Goal: Task Accomplishment & Management: Manage account settings

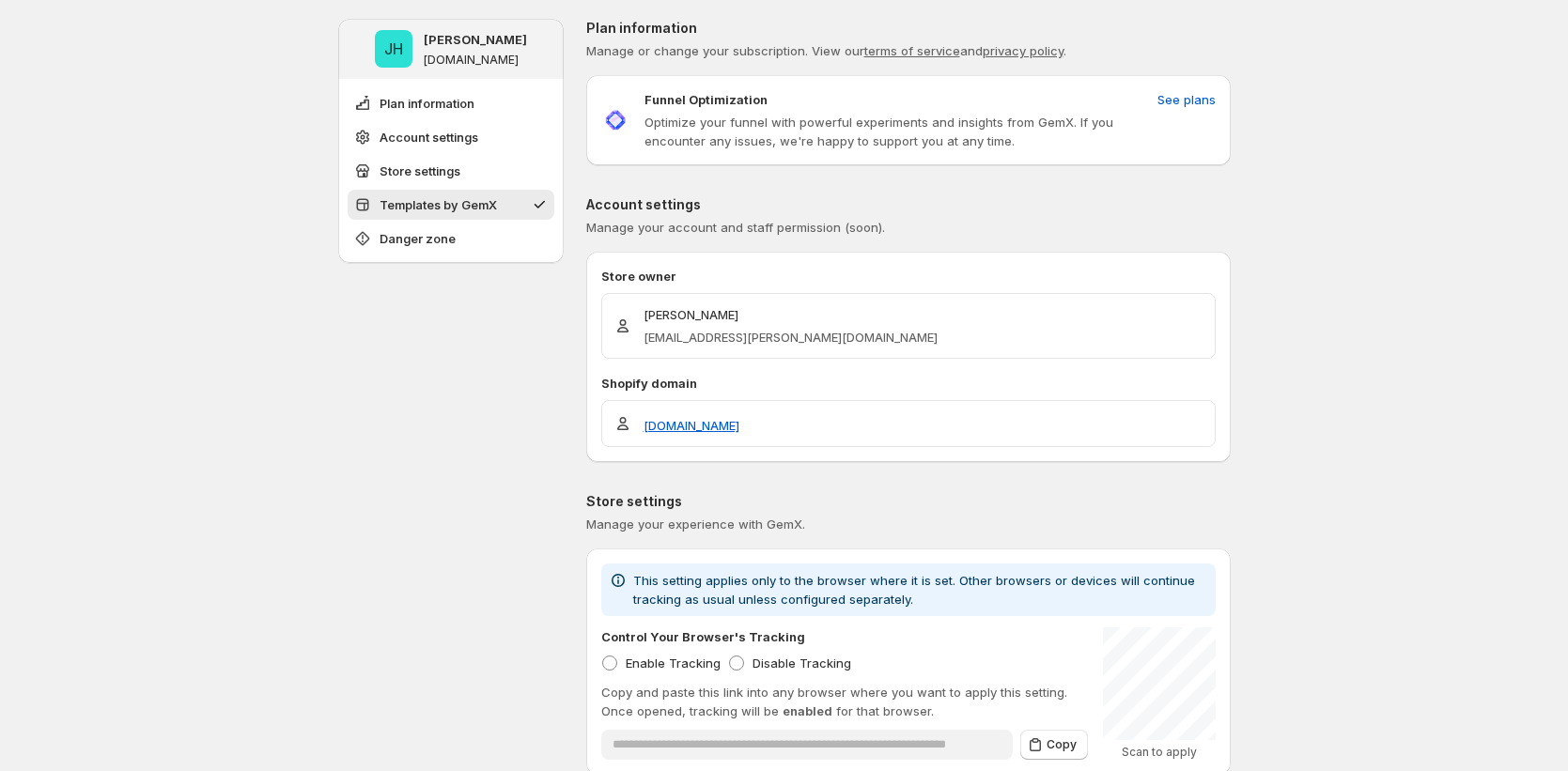
scroll to position [669, 0]
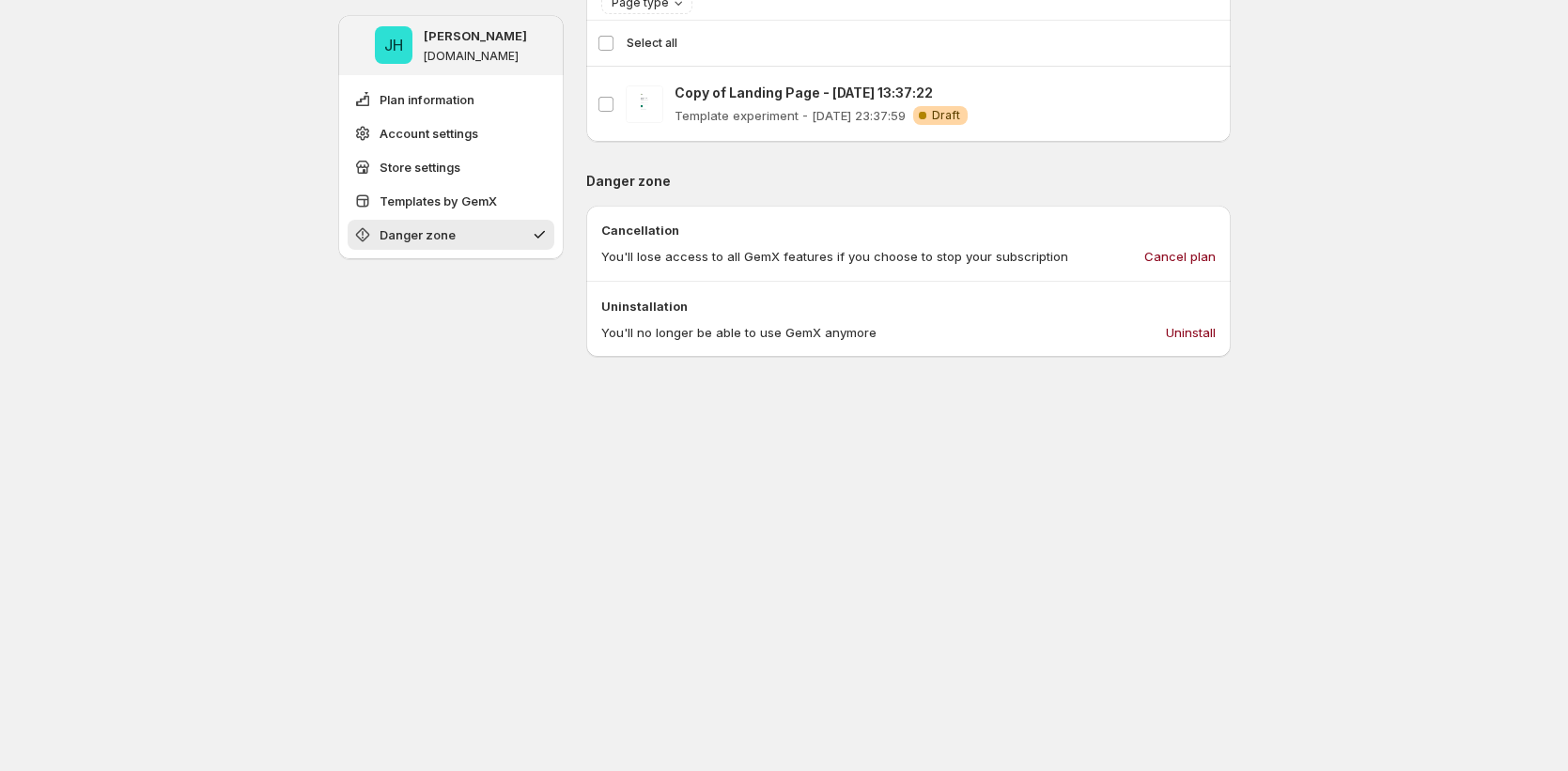
scroll to position [752, 0]
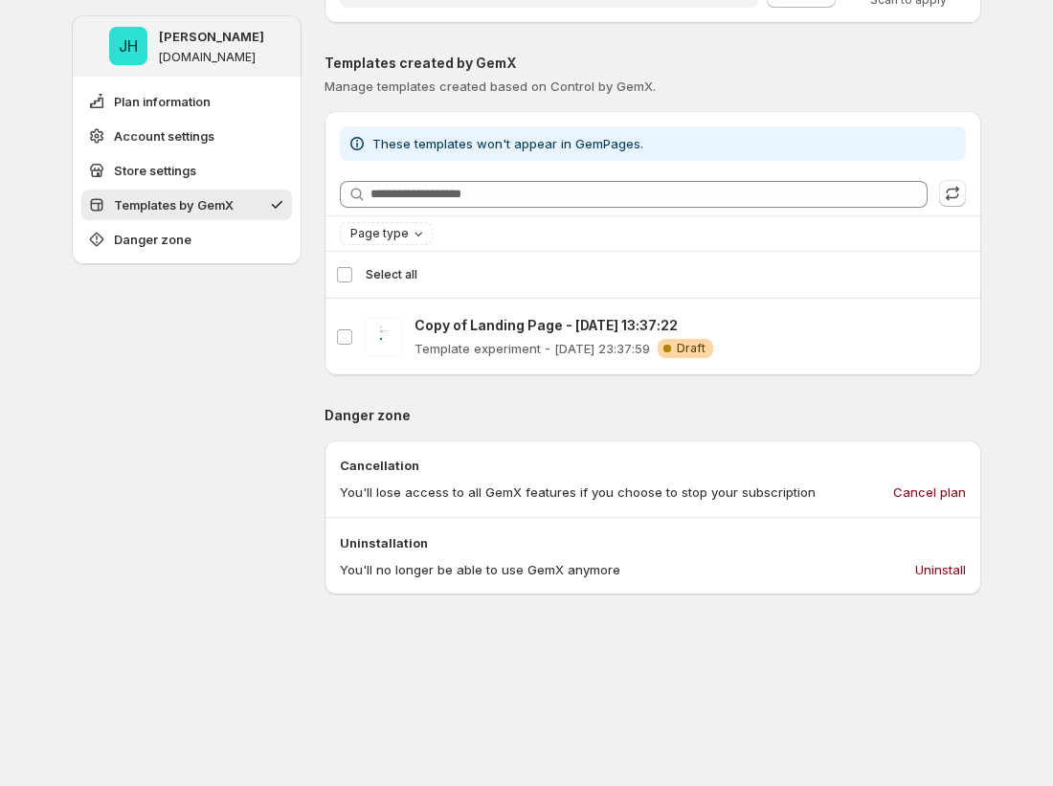
click at [353, 281] on div "Select template Select all" at bounding box center [653, 275] width 634 height 46
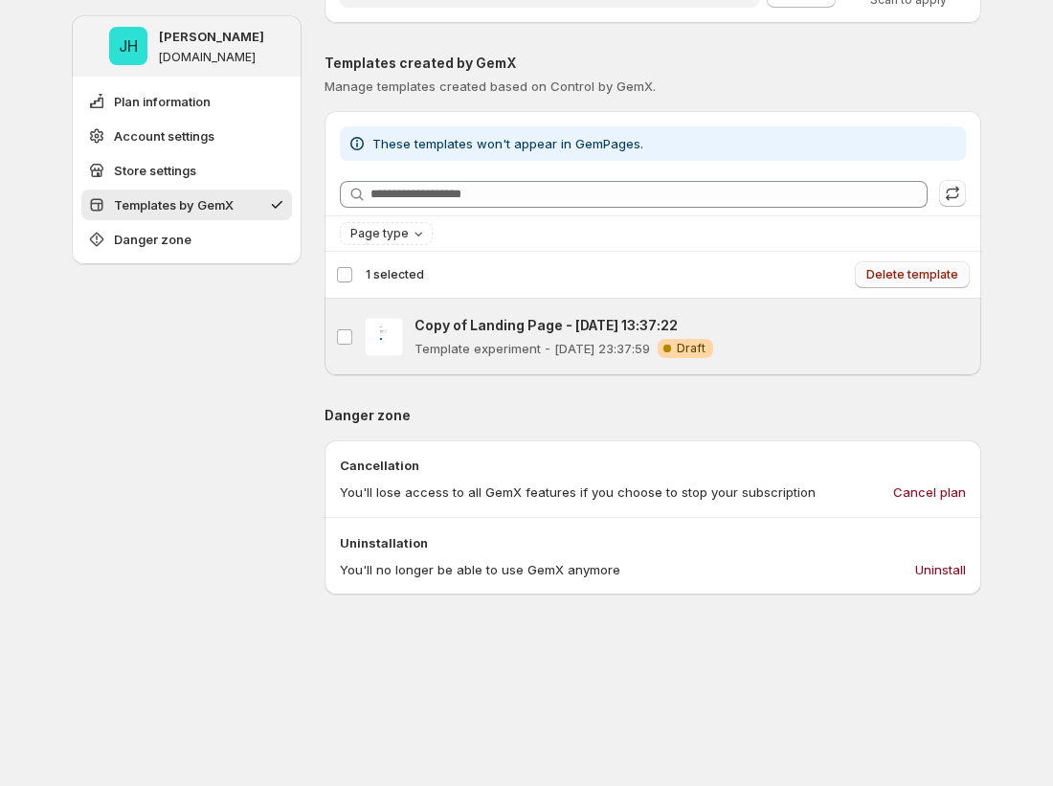
click at [932, 278] on span "Delete template" at bounding box center [912, 274] width 92 height 15
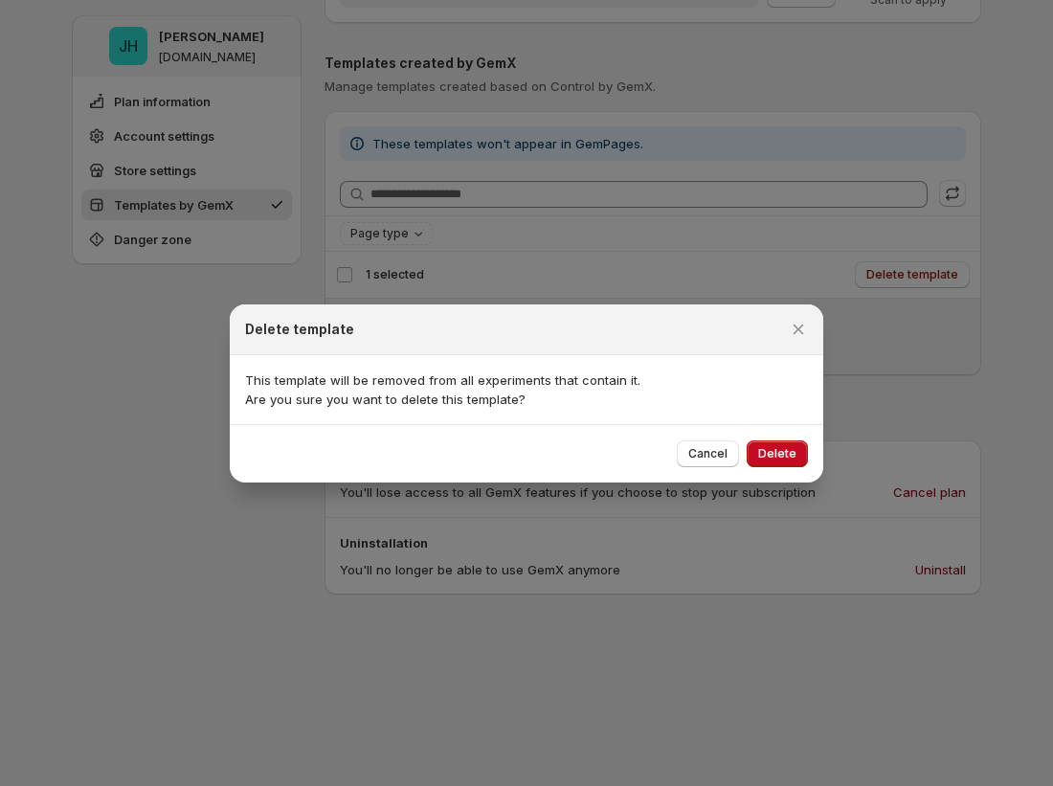
click at [787, 470] on div "Cancel Delete" at bounding box center [527, 453] width 594 height 58
click at [790, 459] on span "Delete" at bounding box center [777, 453] width 38 height 15
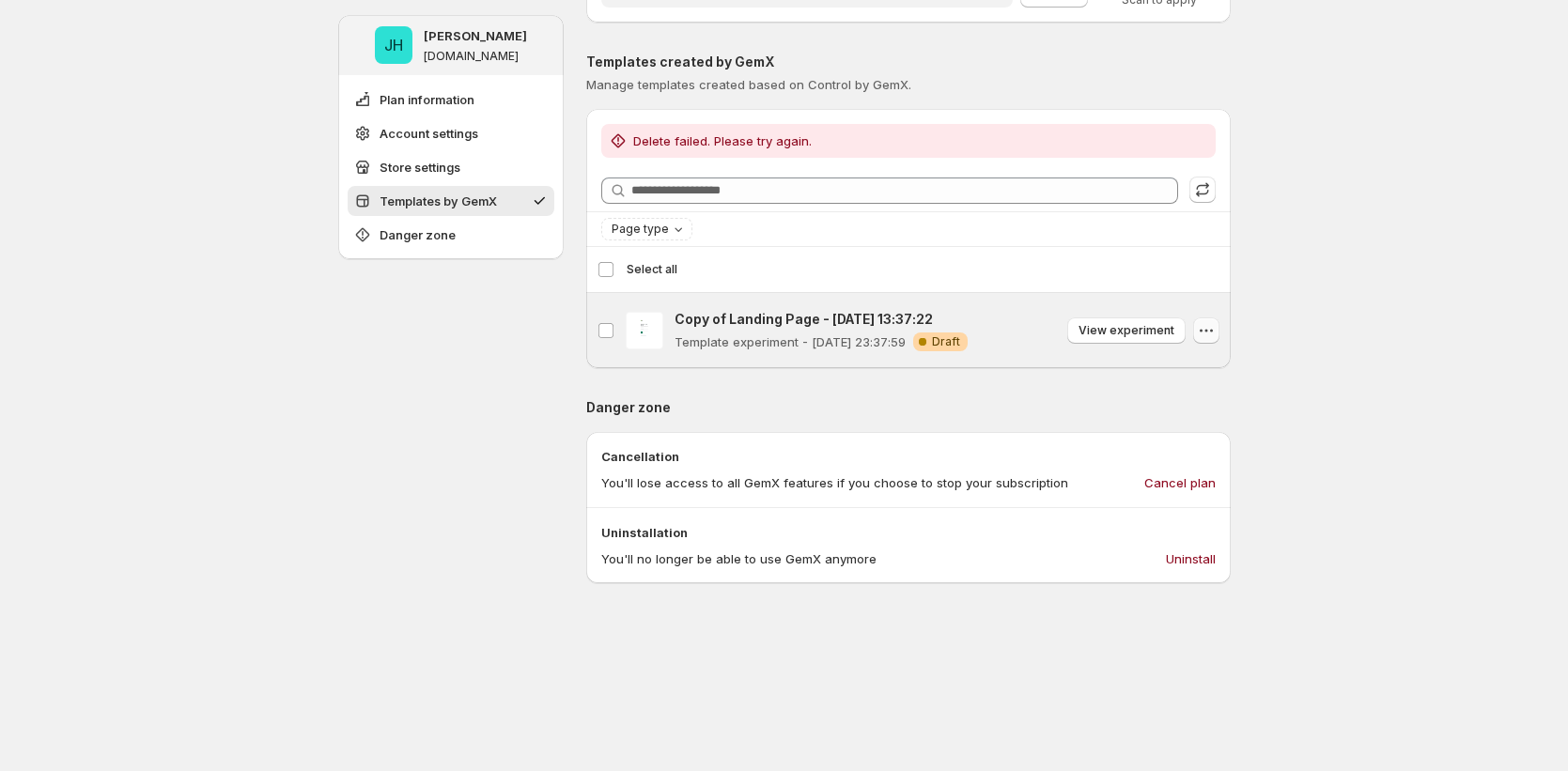
click at [1216, 336] on icon "button" at bounding box center [1206, 330] width 19 height 19
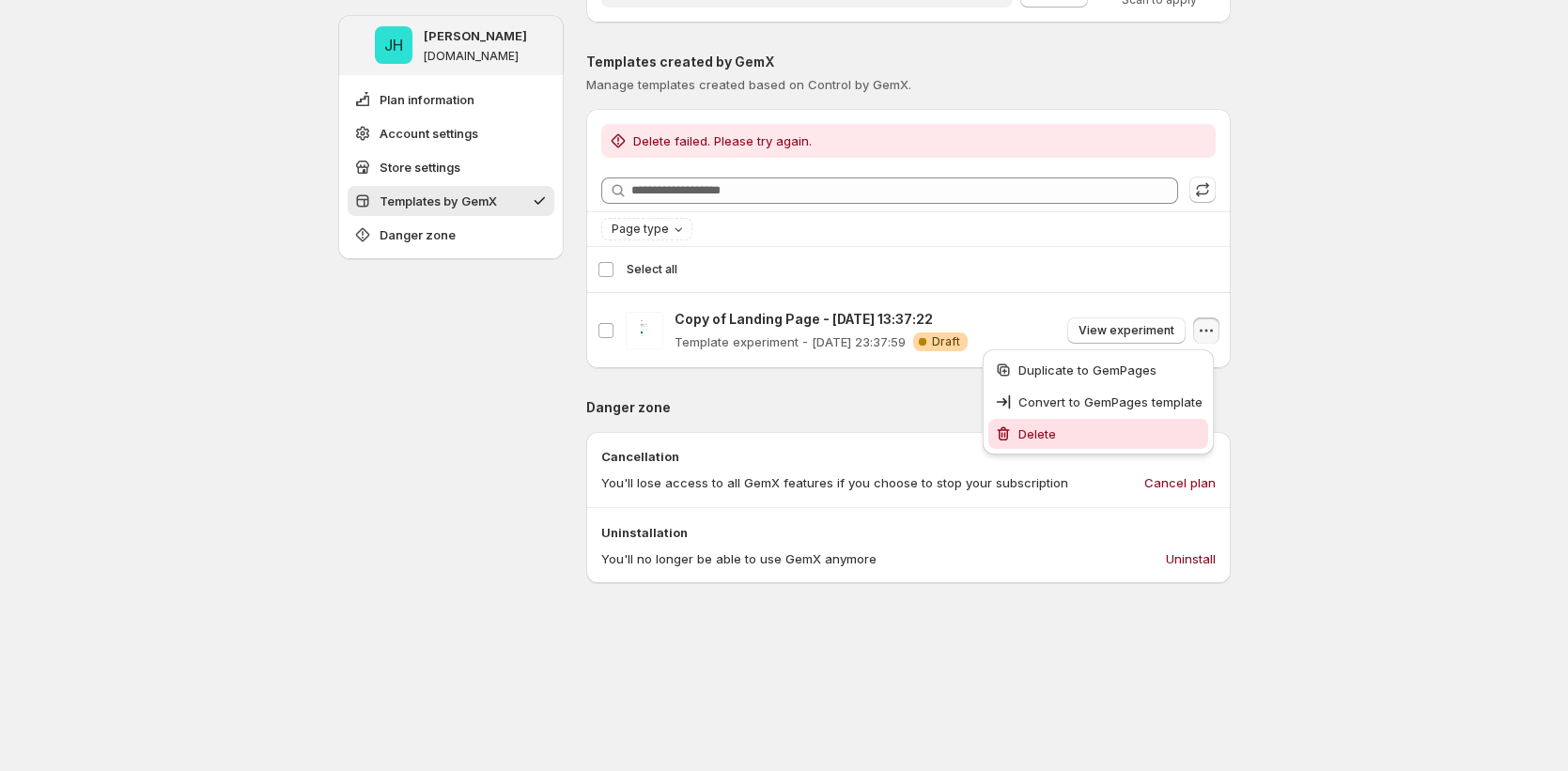
click at [1170, 437] on span "Delete" at bounding box center [1111, 434] width 184 height 19
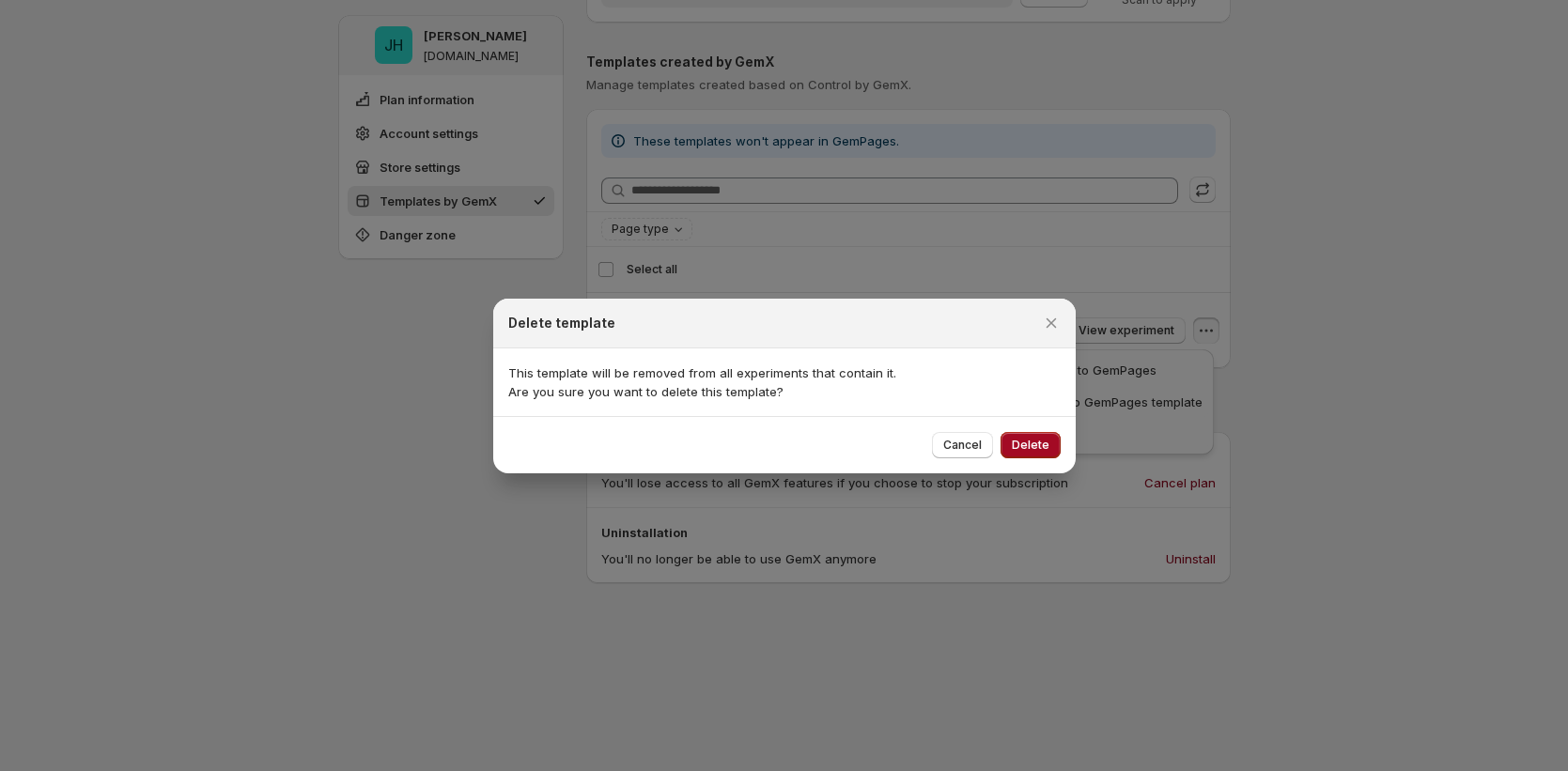
click at [1030, 452] on button "Delete" at bounding box center [1030, 444] width 60 height 26
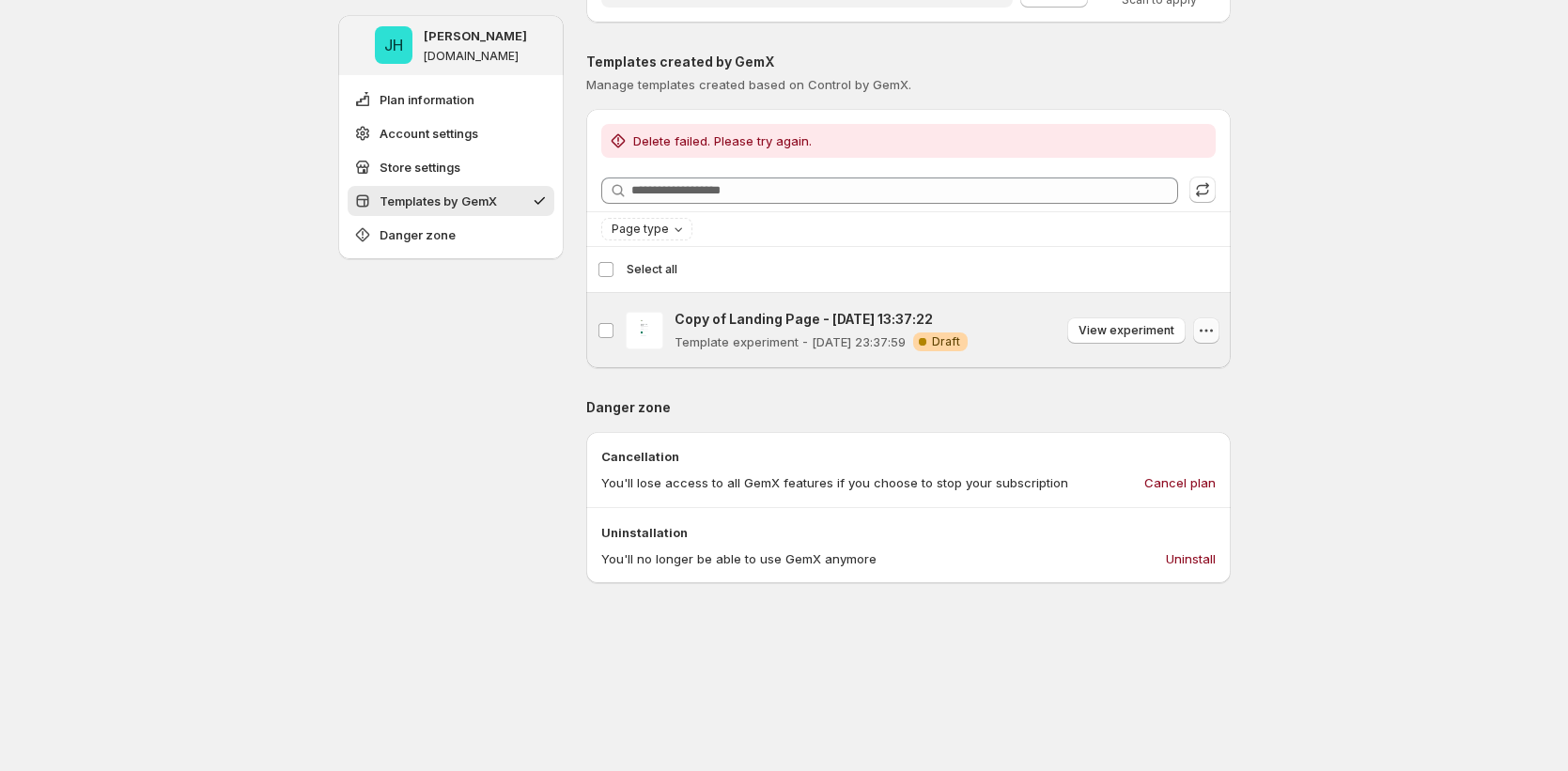
click at [1199, 328] on button "button" at bounding box center [1206, 331] width 26 height 26
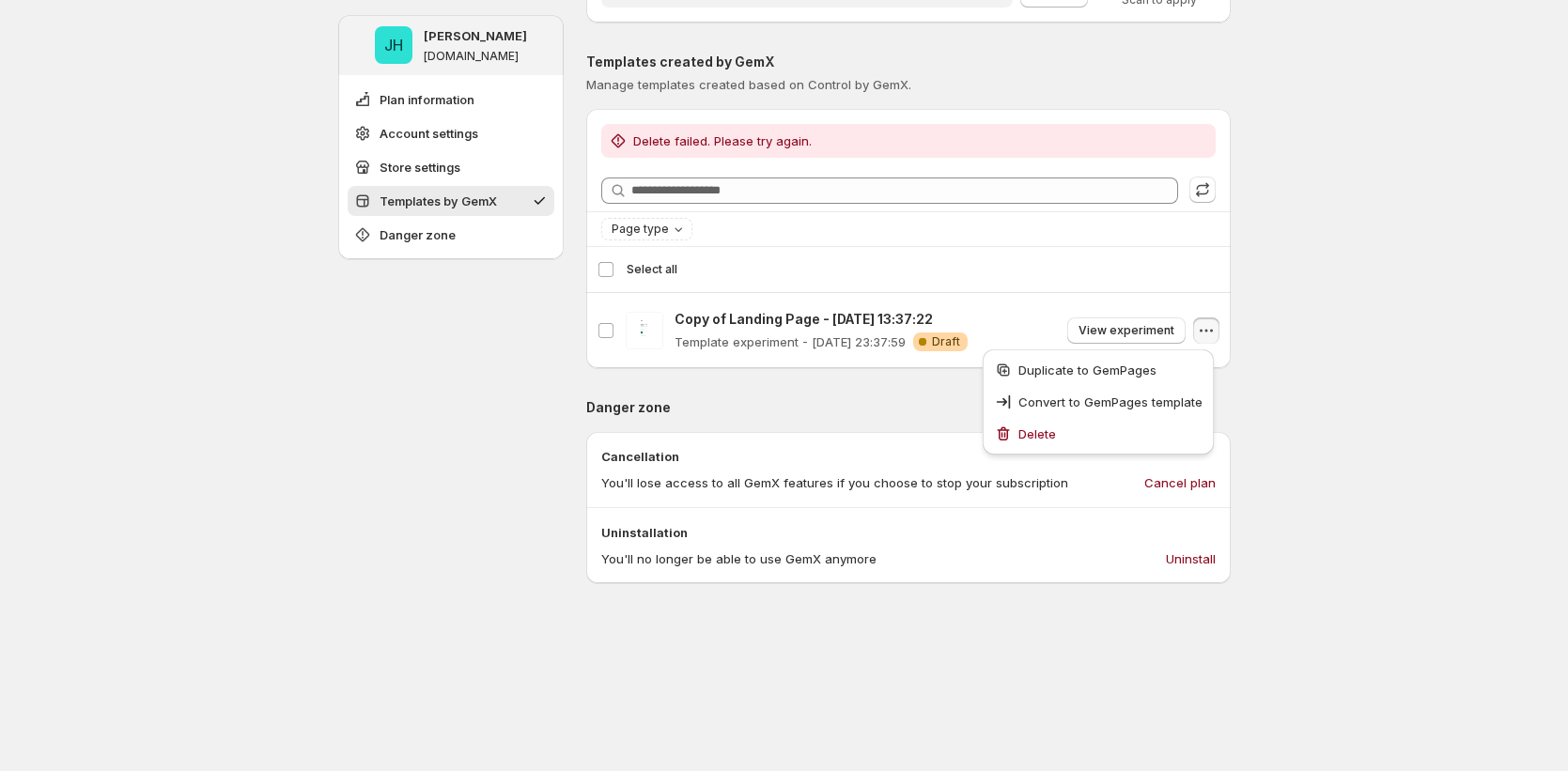
click at [1204, 136] on div "Delete failed. Please try again." at bounding box center [908, 140] width 600 height 19
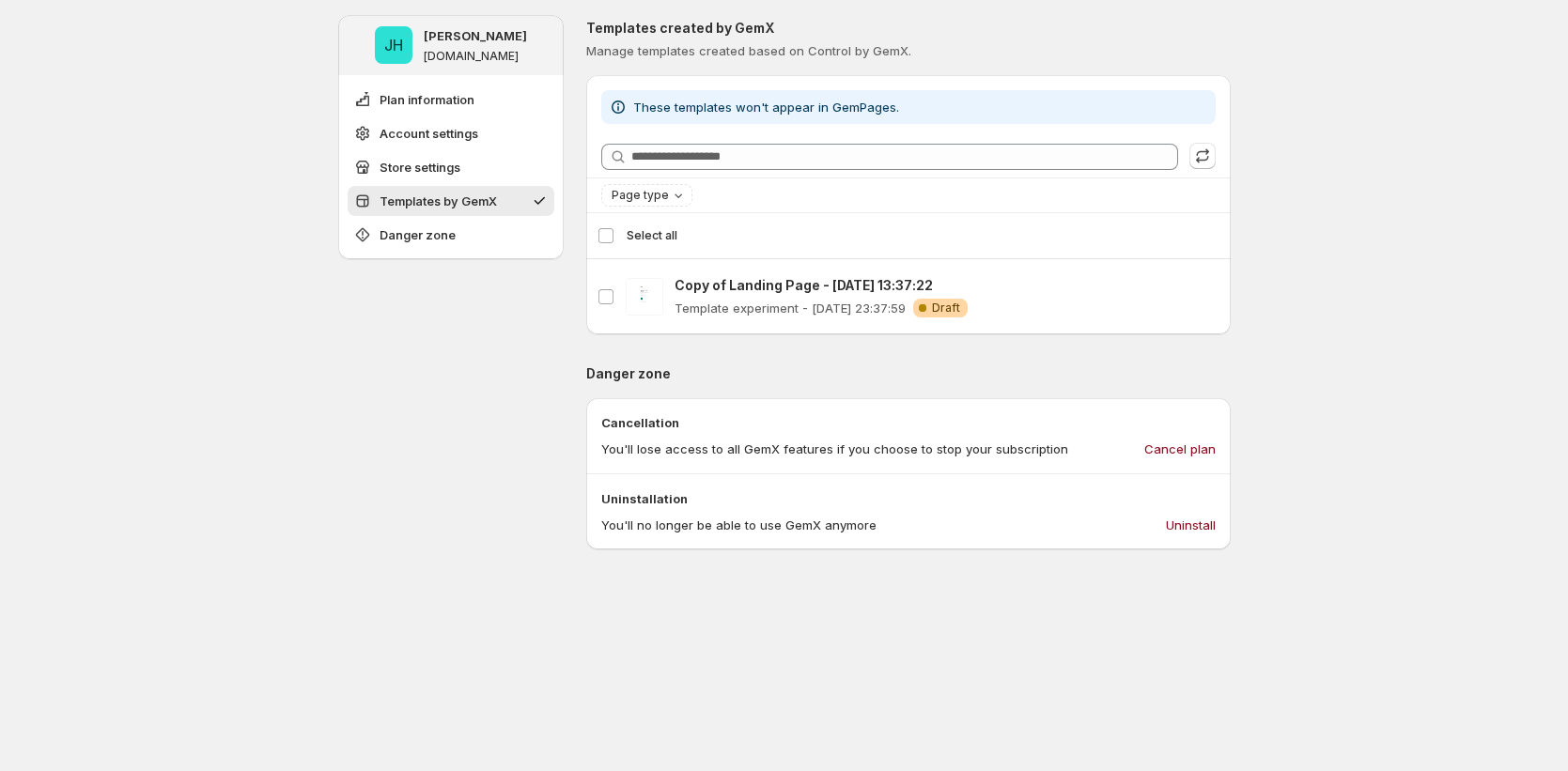
scroll to position [783, 0]
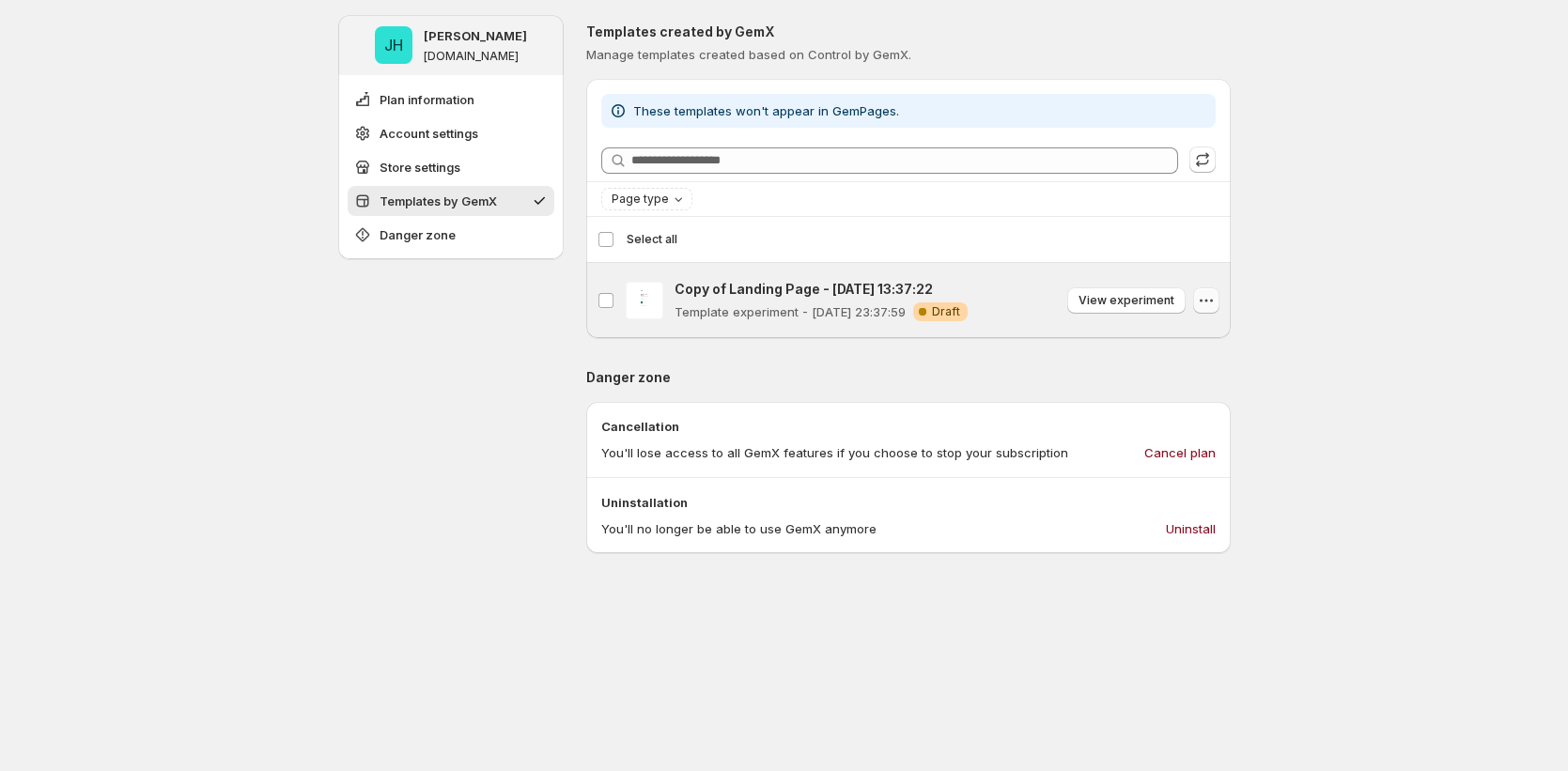
click at [1204, 295] on icon "button" at bounding box center [1206, 300] width 19 height 19
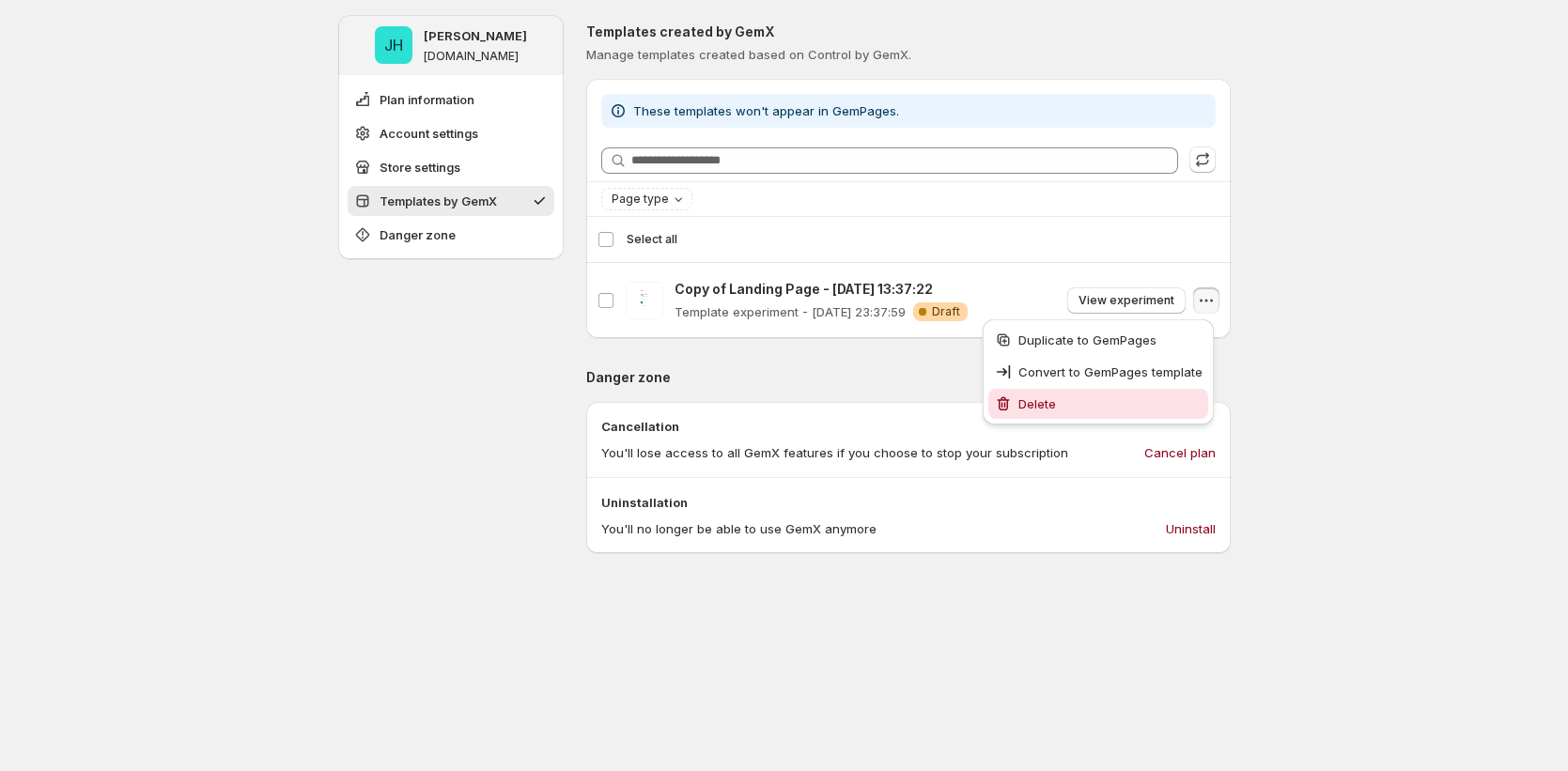
click at [1147, 404] on span "Delete" at bounding box center [1111, 403] width 184 height 19
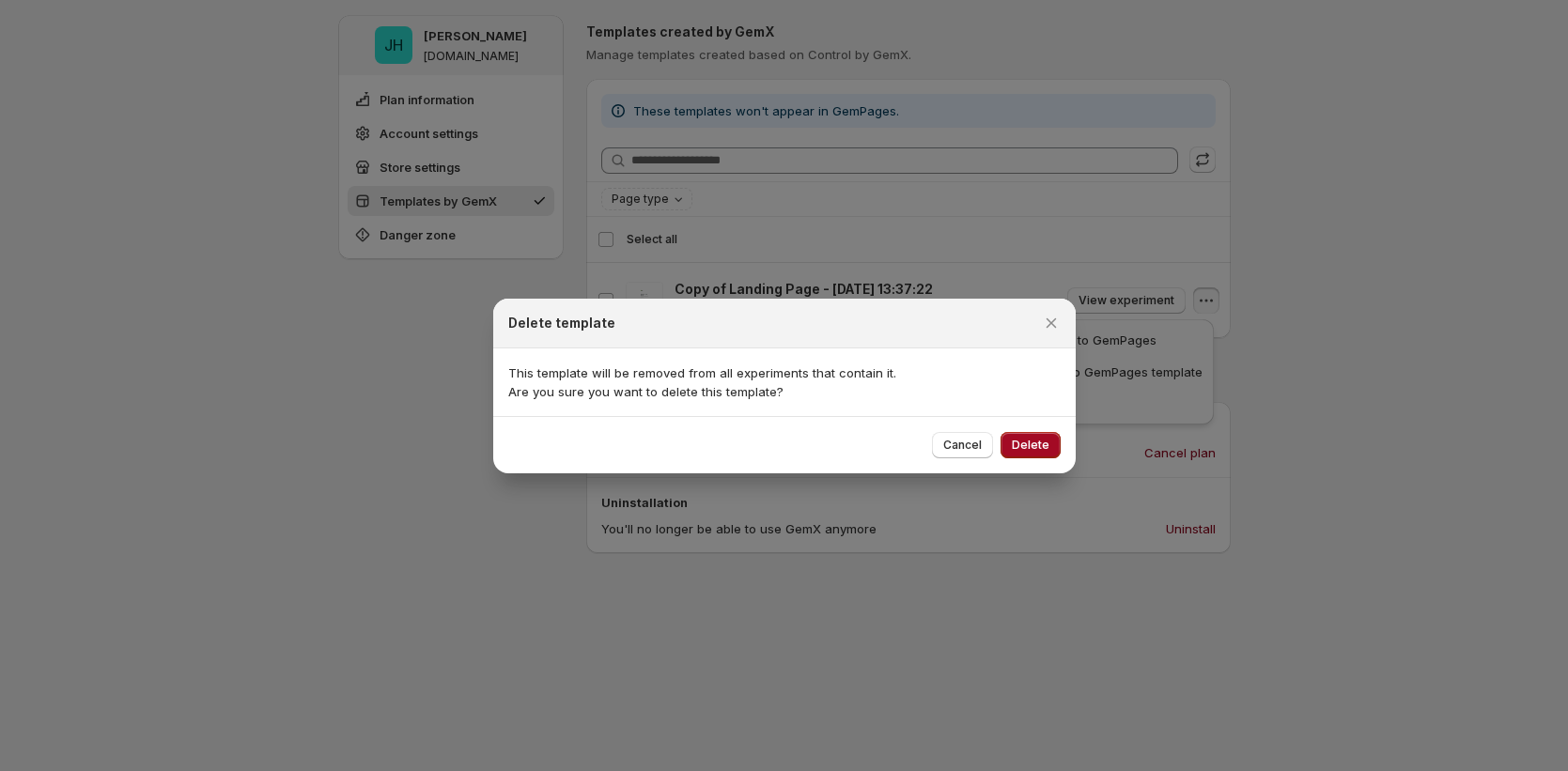
click at [1045, 454] on button "Delete" at bounding box center [1030, 444] width 60 height 26
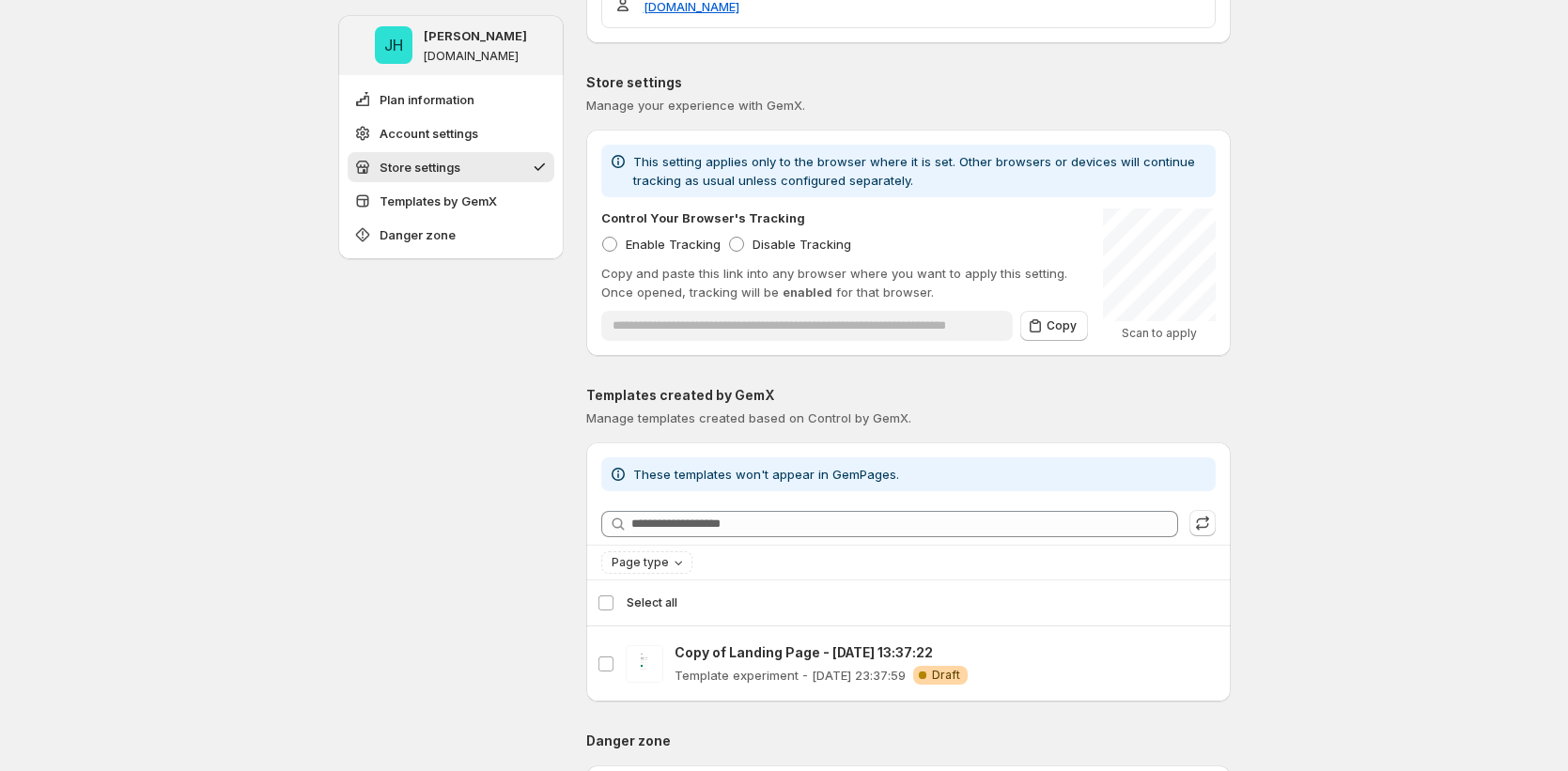
scroll to position [702, 0]
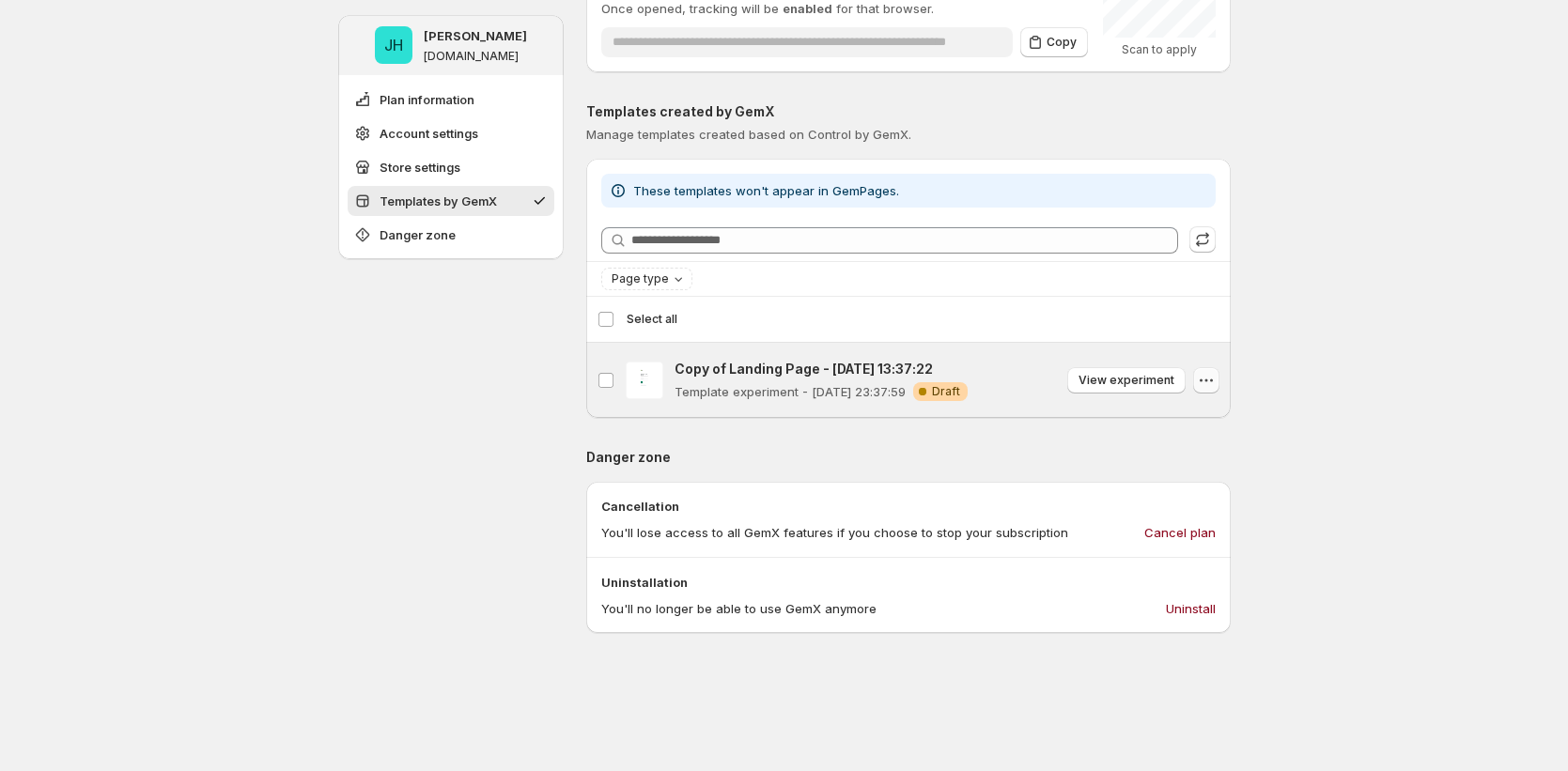
click at [1216, 382] on icon "button" at bounding box center [1206, 380] width 19 height 19
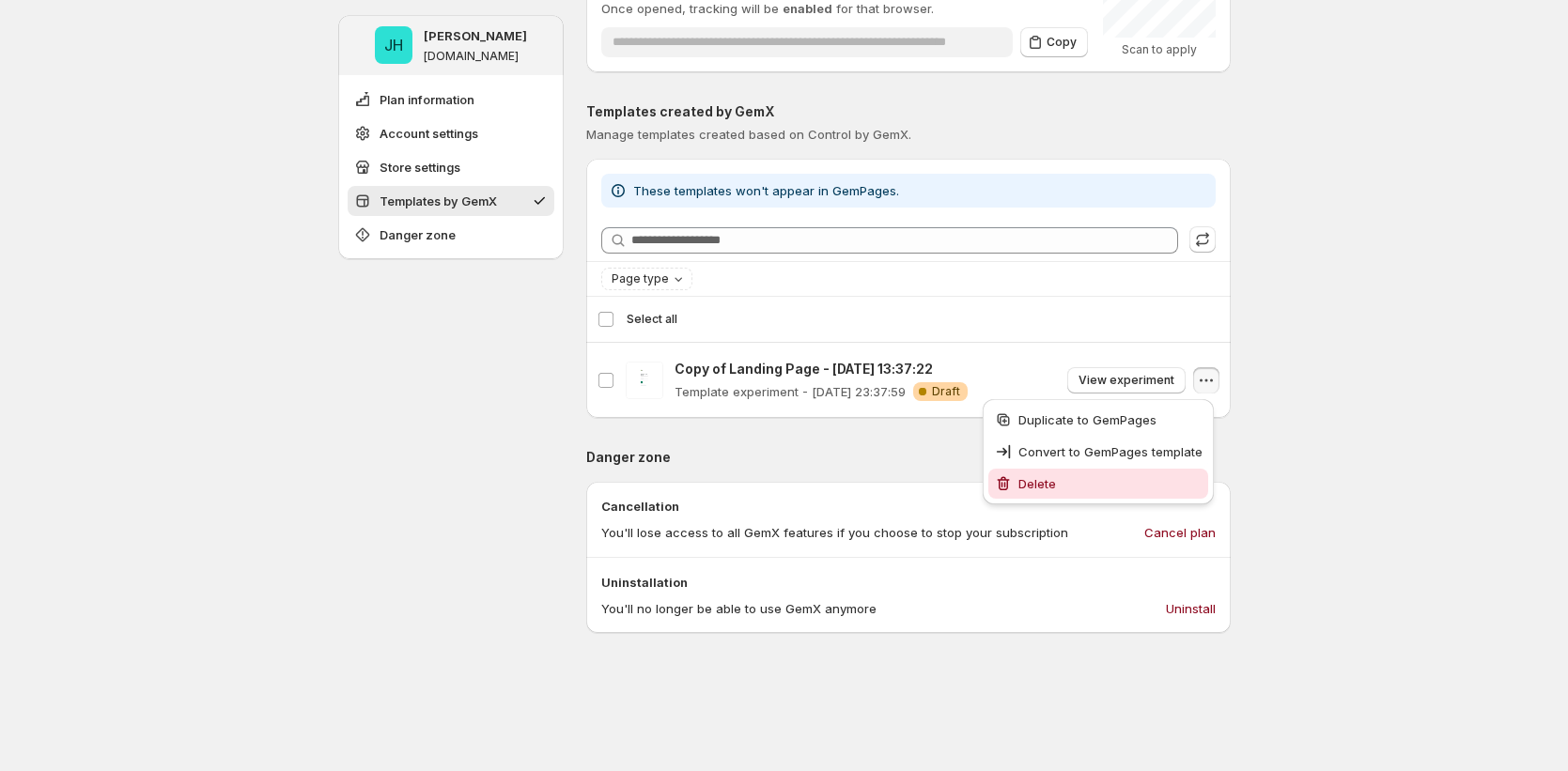
click at [1154, 490] on span "Delete" at bounding box center [1111, 483] width 184 height 19
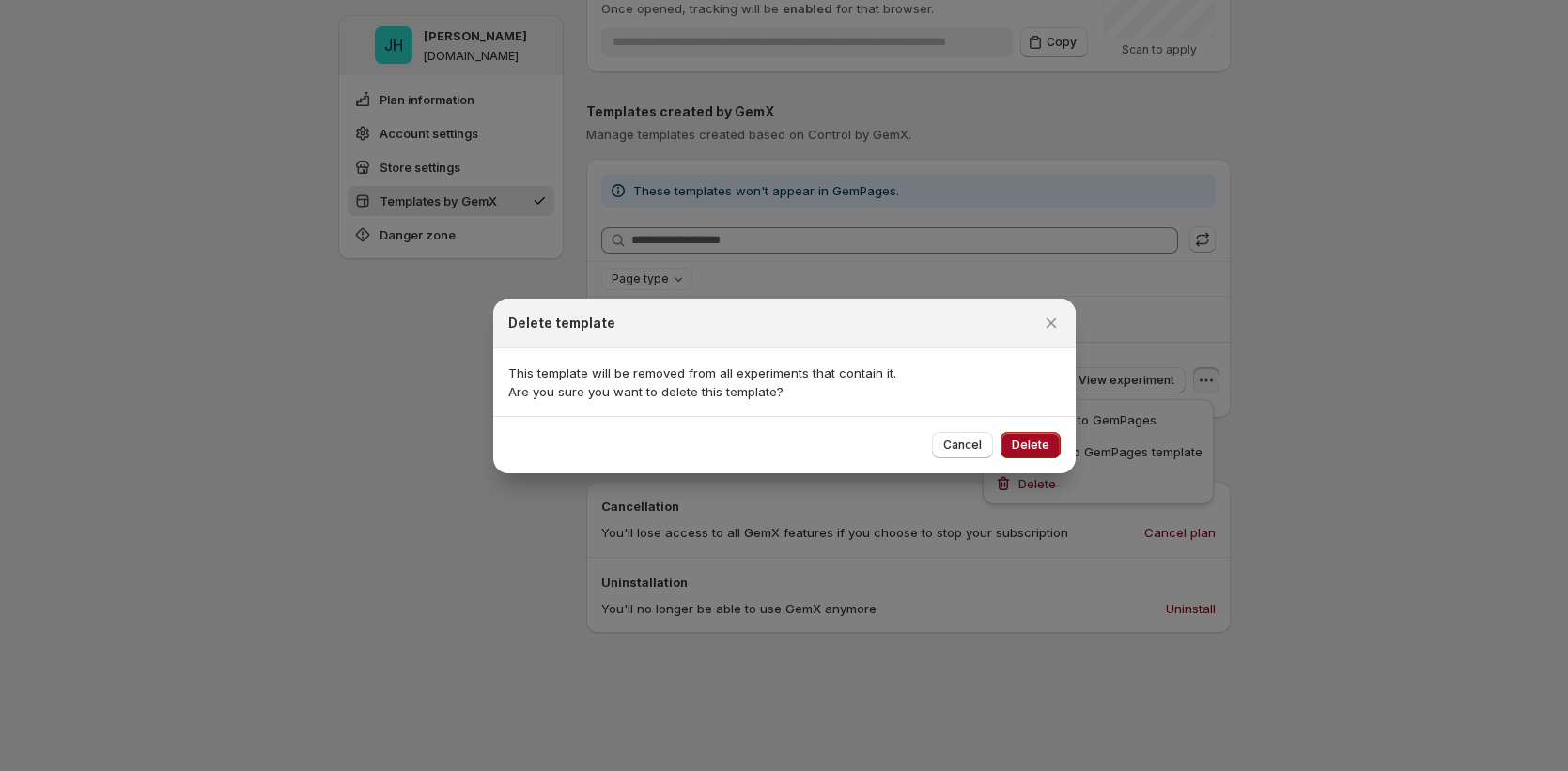
click at [1027, 447] on span "Delete" at bounding box center [1030, 444] width 37 height 15
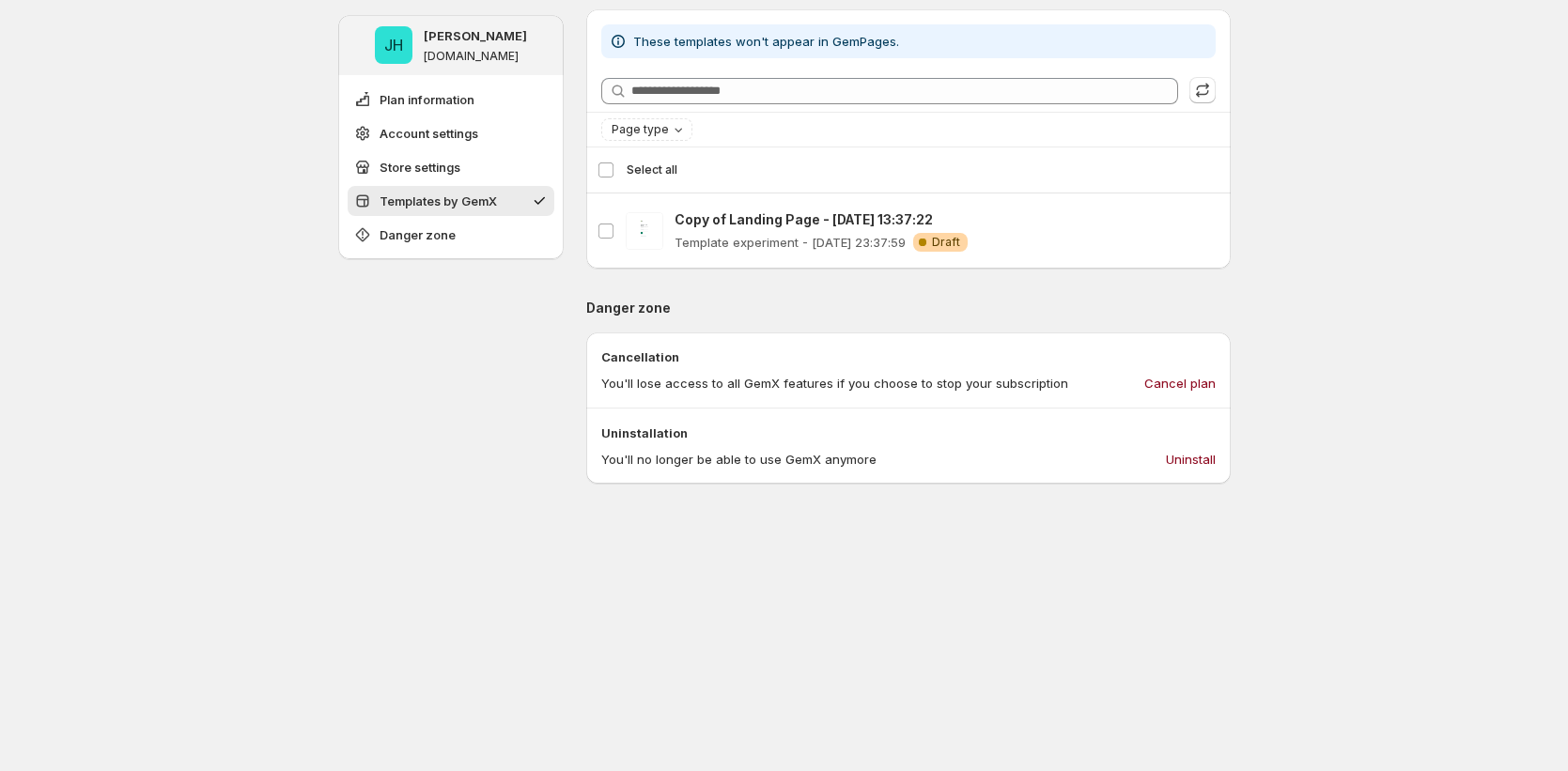
scroll to position [849, 0]
click at [606, 180] on div "Select template Select all" at bounding box center [909, 172] width 622 height 45
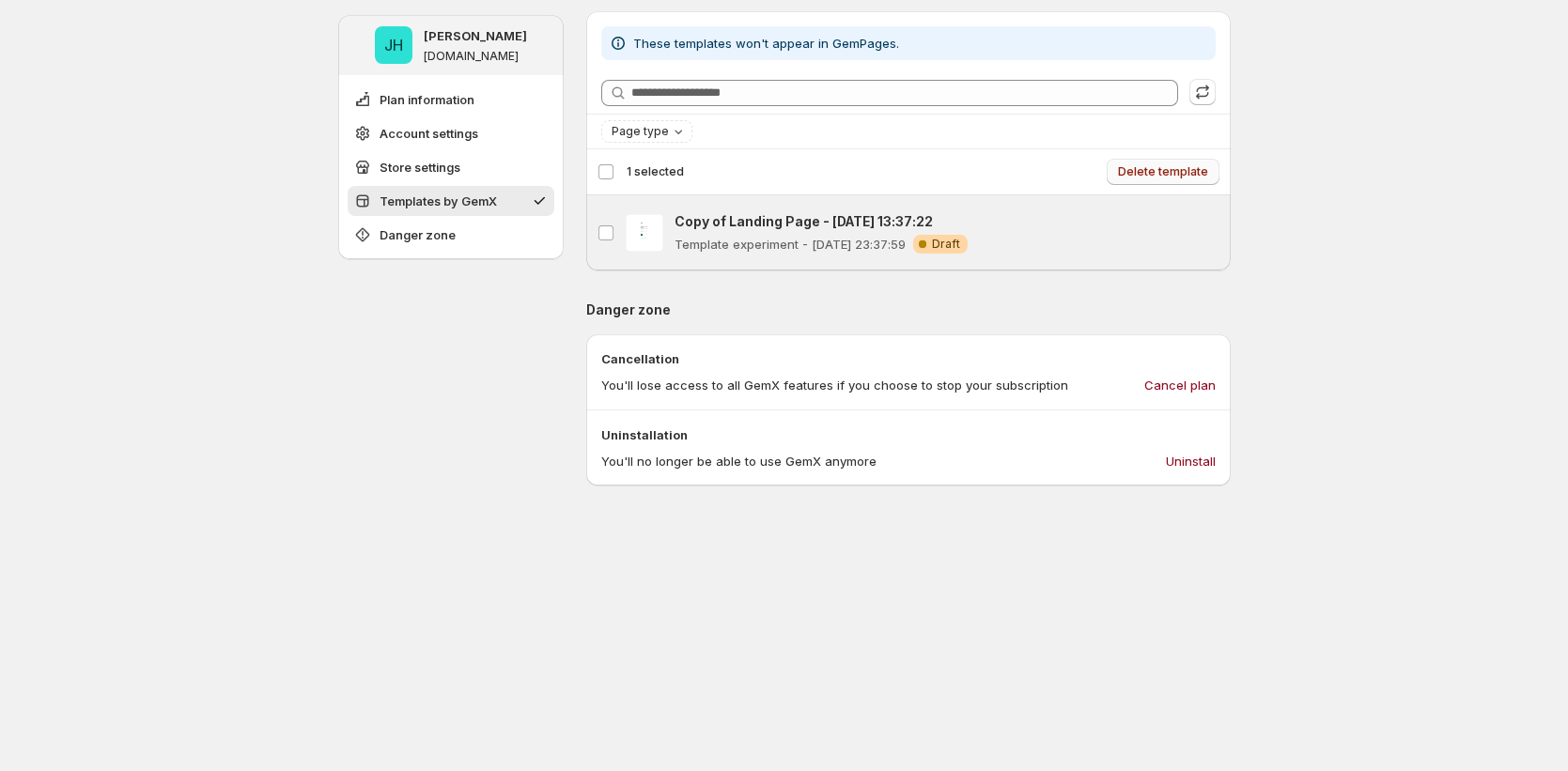
click at [1201, 171] on span "Delete template" at bounding box center [1163, 172] width 90 height 15
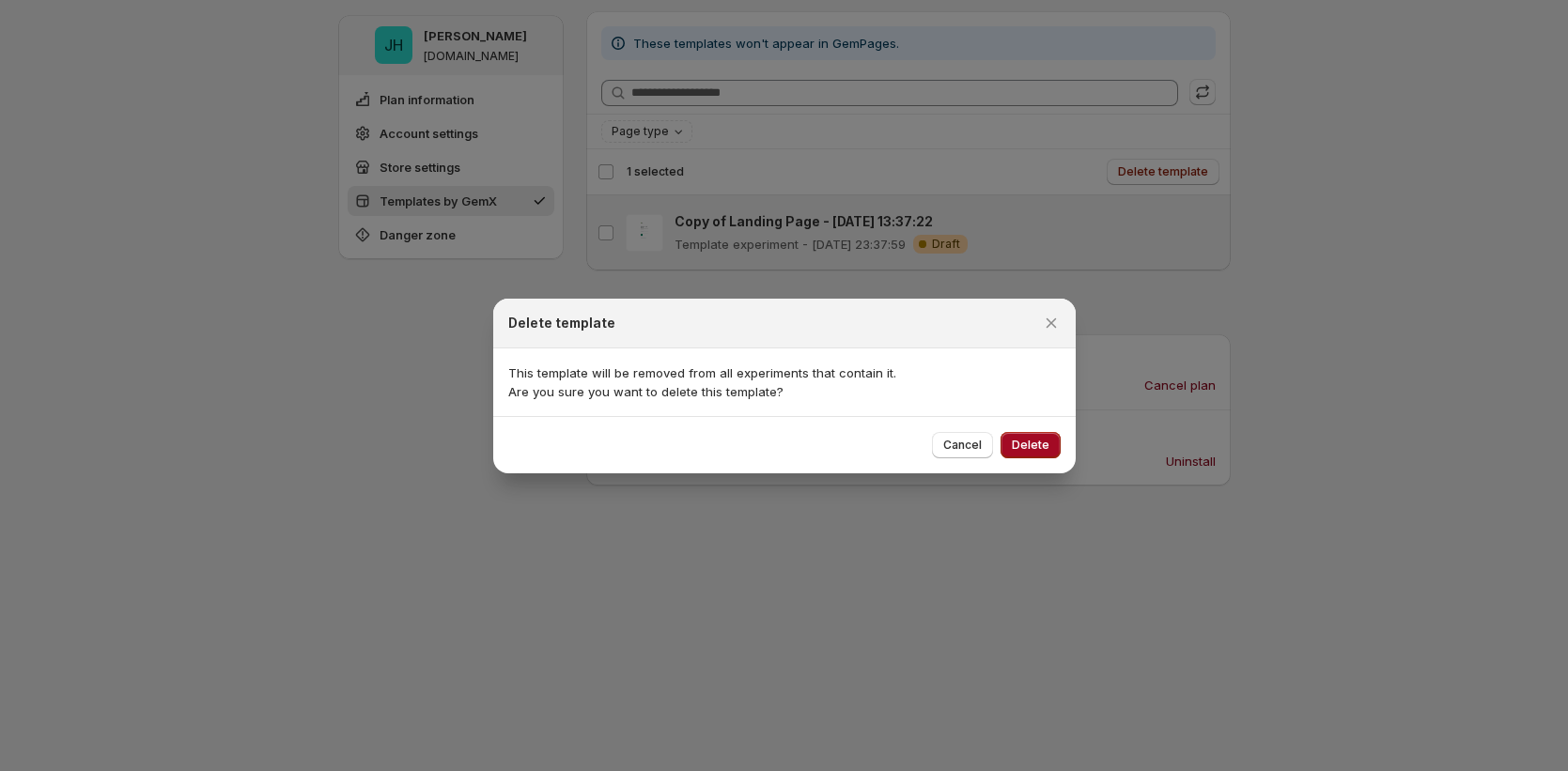
click at [1029, 453] on button "Delete" at bounding box center [1030, 444] width 60 height 26
